Goal: Task Accomplishment & Management: Use online tool/utility

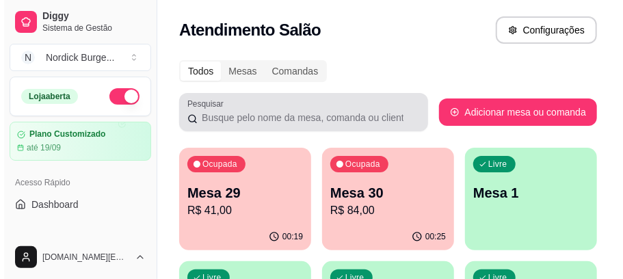
scroll to position [45, 0]
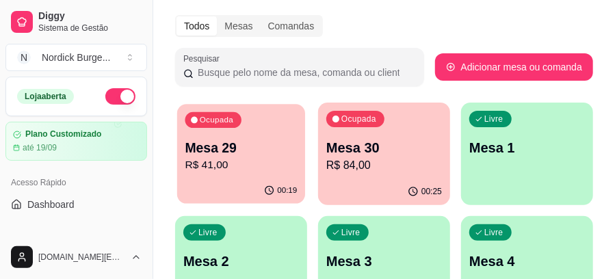
click at [264, 139] on p "Mesa 29" at bounding box center [241, 148] width 112 height 18
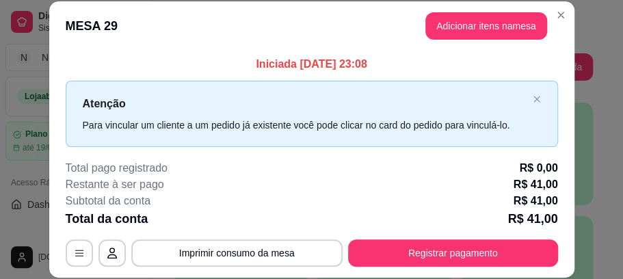
scroll to position [42, 0]
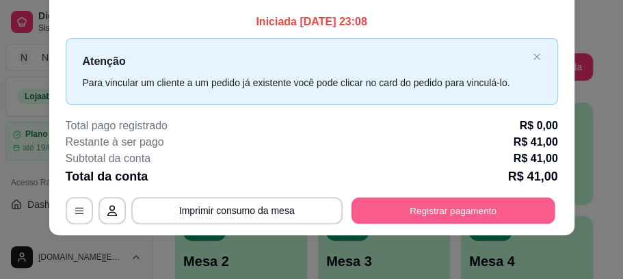
click at [366, 209] on button "Registrar pagamento" at bounding box center [453, 211] width 204 height 27
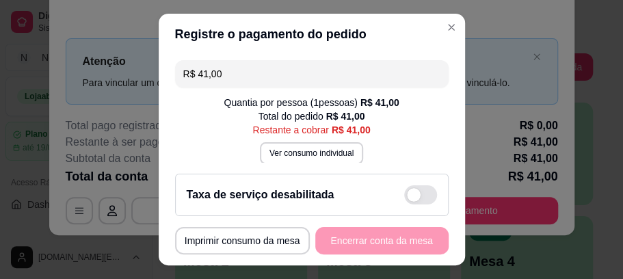
click at [370, 179] on div "Taxa de serviço desabilitada" at bounding box center [311, 195] width 273 height 42
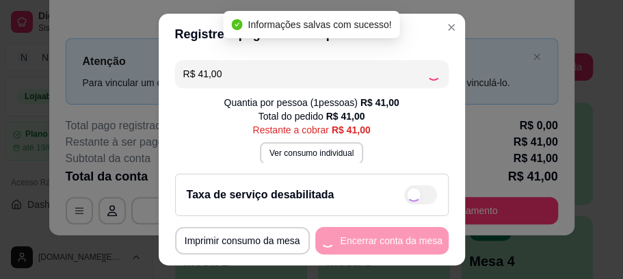
checkbox input "true"
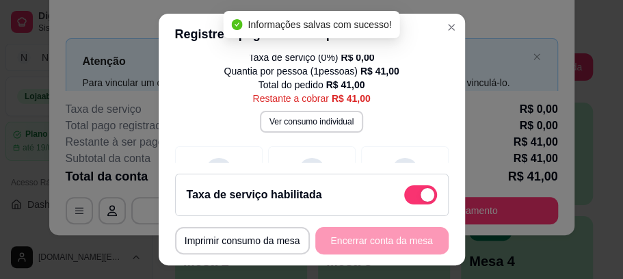
scroll to position [91, 0]
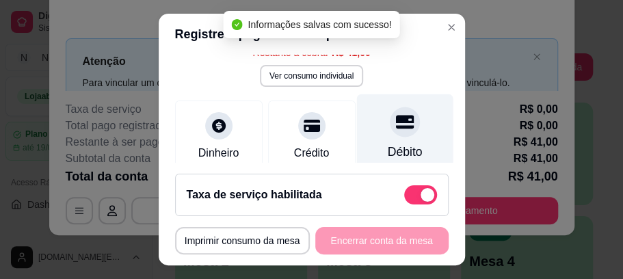
click at [390, 134] on div at bounding box center [405, 122] width 30 height 30
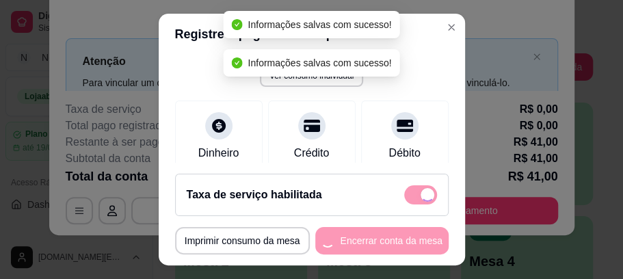
type input "R$ 0,00"
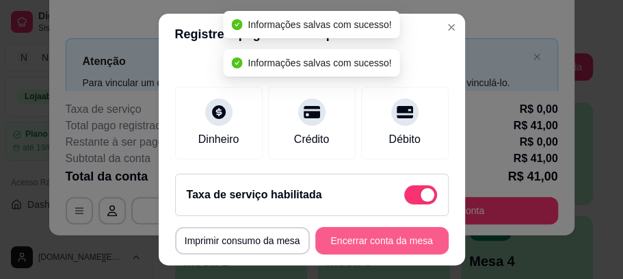
scroll to position [77, 0]
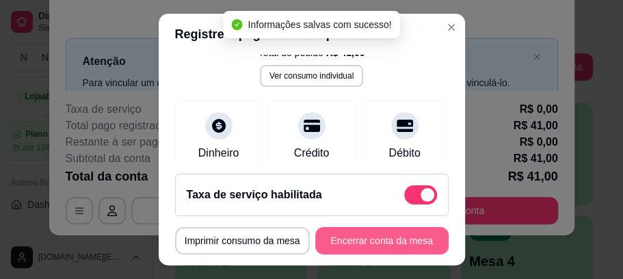
click at [376, 242] on button "Encerrar conta da mesa" at bounding box center [381, 240] width 133 height 27
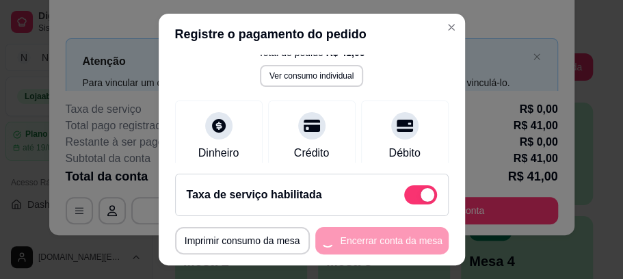
drag, startPoint x: 465, startPoint y: -40, endPoint x: 466, endPoint y: -15, distance: 24.6
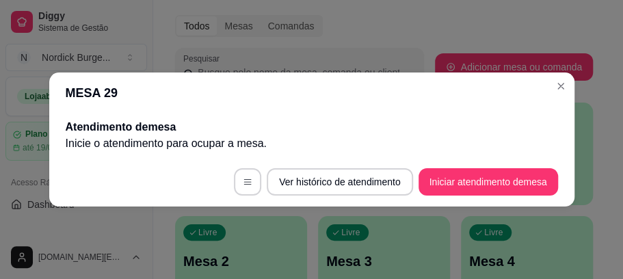
scroll to position [0, 0]
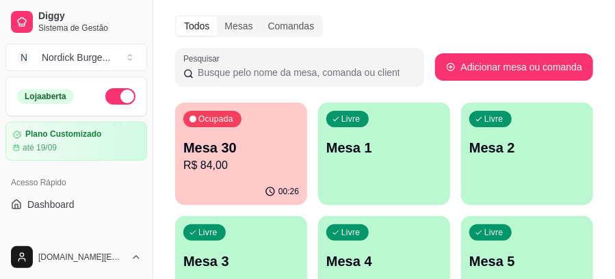
click at [251, 156] on p "Mesa 30" at bounding box center [241, 147] width 116 height 19
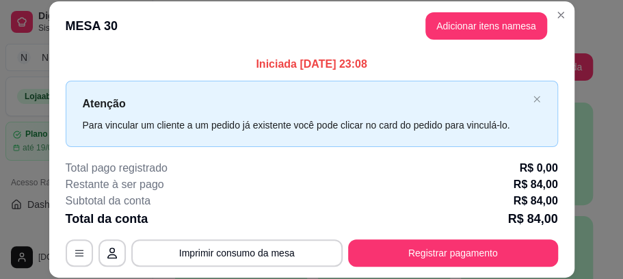
scroll to position [42, 0]
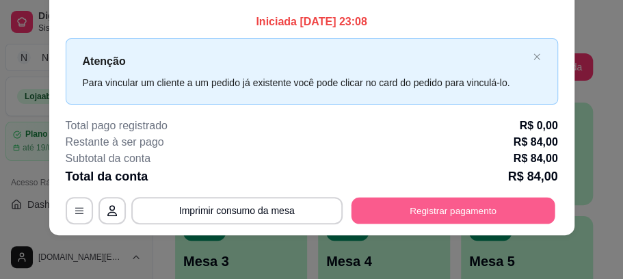
click at [510, 204] on button "Registrar pagamento" at bounding box center [453, 211] width 204 height 27
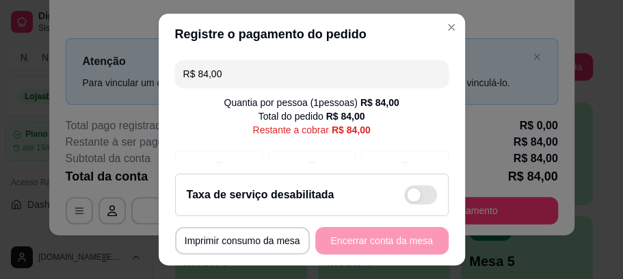
click at [381, 187] on div "Taxa de serviço desabilitada" at bounding box center [312, 194] width 250 height 19
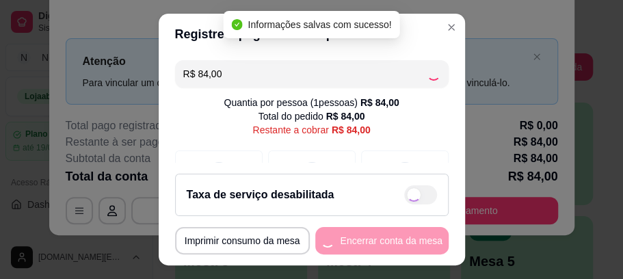
checkbox input "true"
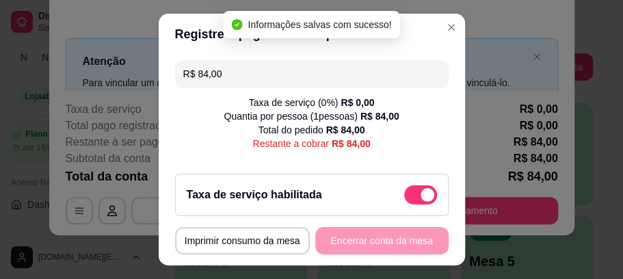
scroll to position [91, 0]
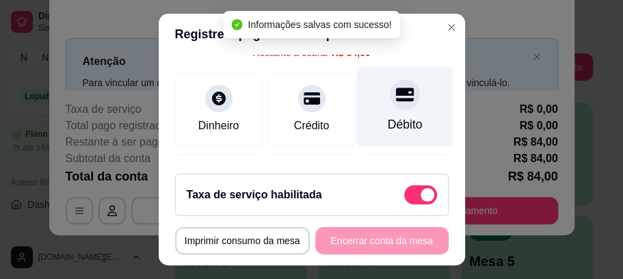
click at [370, 112] on div "Débito" at bounding box center [404, 107] width 96 height 80
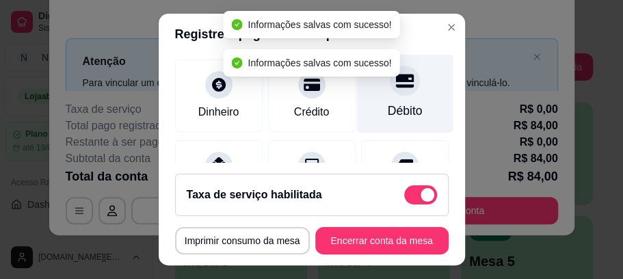
type input "R$ 0,00"
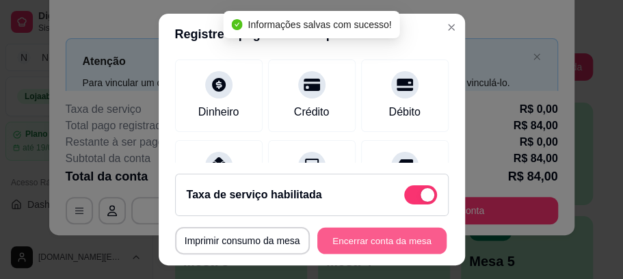
click at [381, 228] on button "Encerrar conta da mesa" at bounding box center [381, 240] width 129 height 27
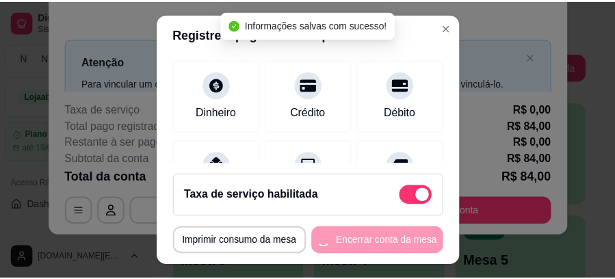
scroll to position [0, 0]
